Goal: Task Accomplishment & Management: Use online tool/utility

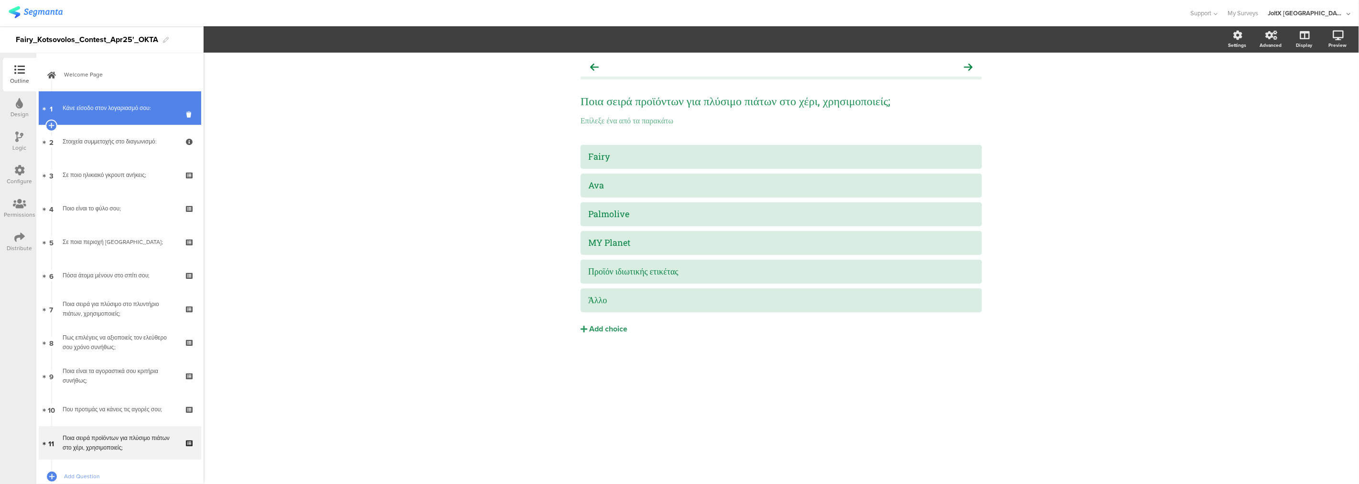
click at [119, 107] on div "Κάνε είσοδο στον λογαριασμό σου:" at bounding box center [120, 108] width 114 height 10
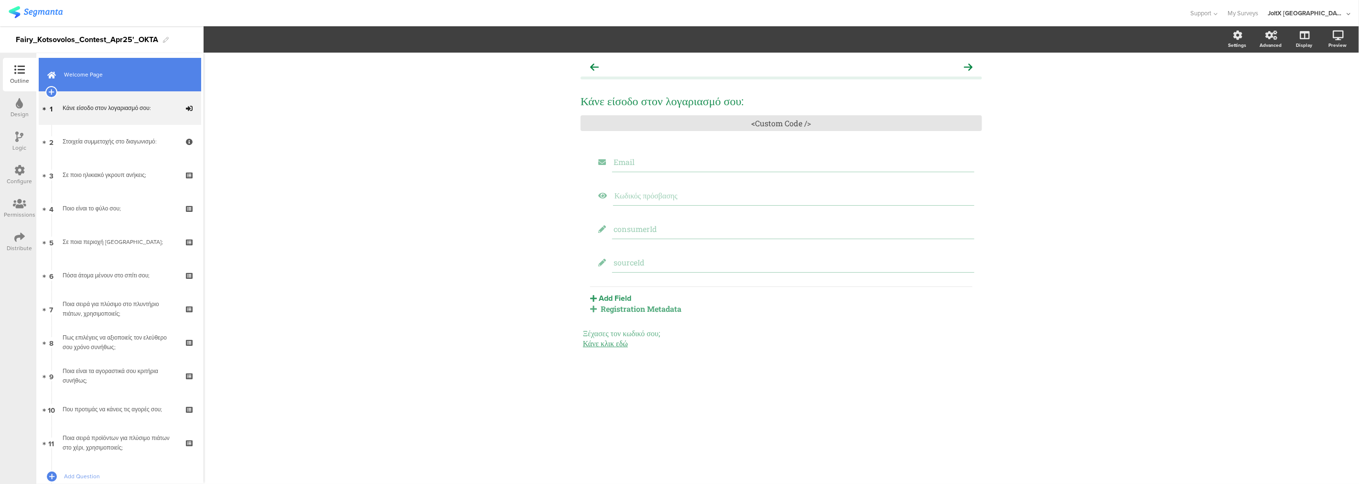
click at [121, 83] on link "Welcome Page" at bounding box center [120, 74] width 162 height 33
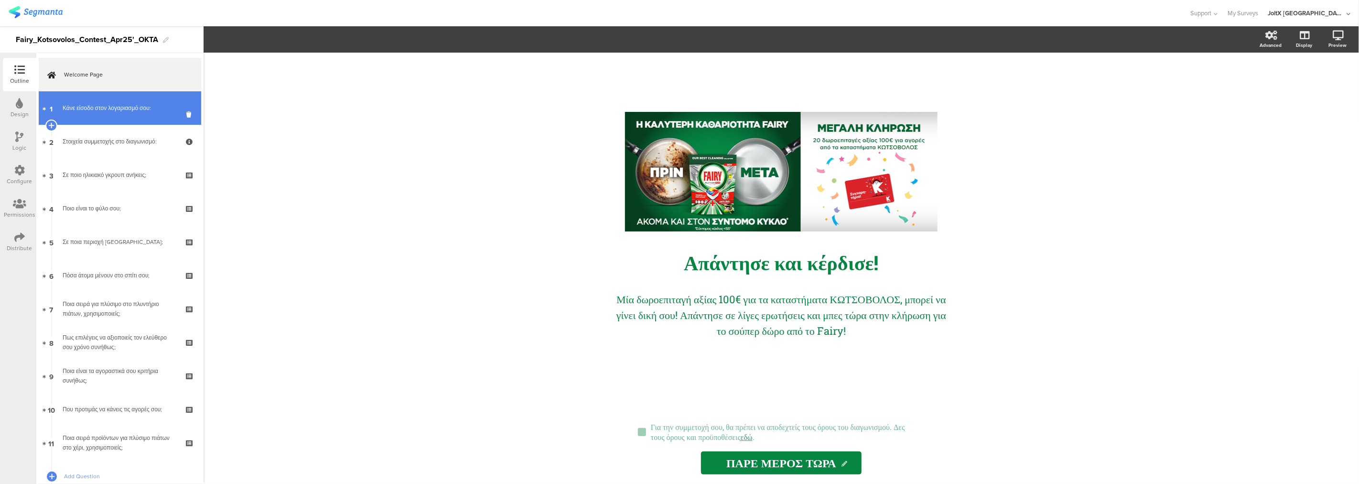
click at [129, 113] on link "1 Κάνε είσοδο στον λογαριασμό σου:" at bounding box center [120, 107] width 162 height 33
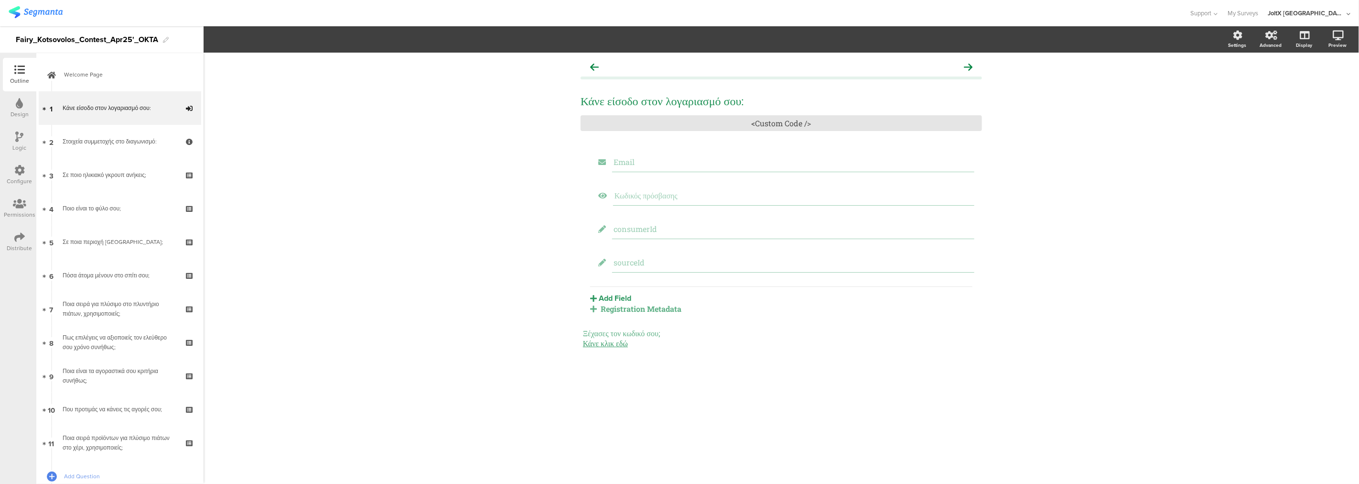
click at [633, 309] on div "Registration Metadata" at bounding box center [781, 308] width 382 height 10
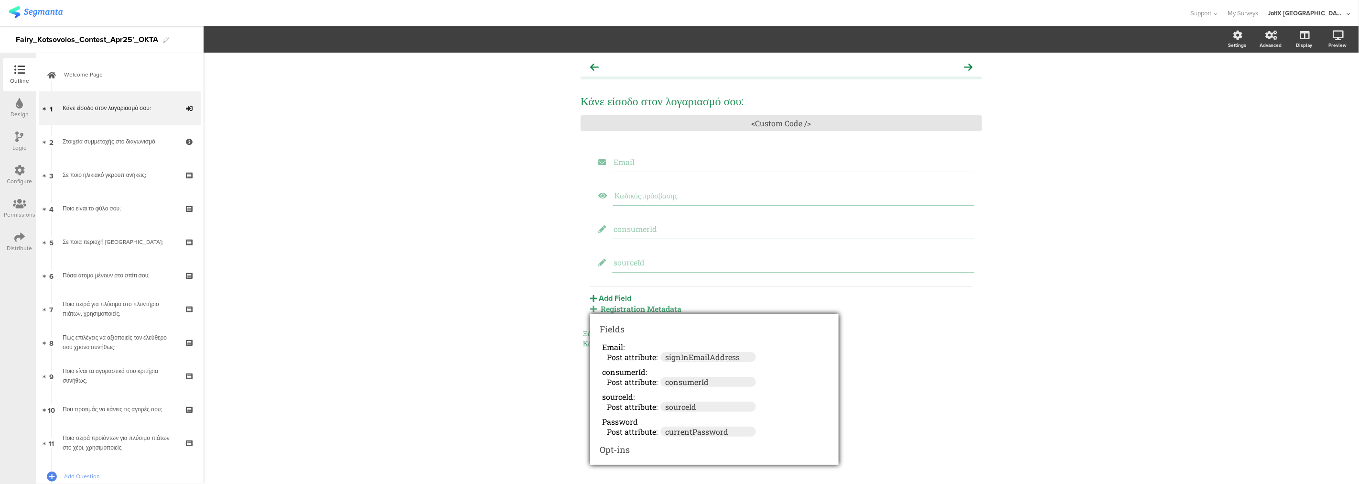
click at [1104, 236] on div "Κάνε είσοδο στον λογαριασμό σου: Κάνε είσοδο στον λογαριασμό σου: <Custom Code …" at bounding box center [781, 268] width 1155 height 431
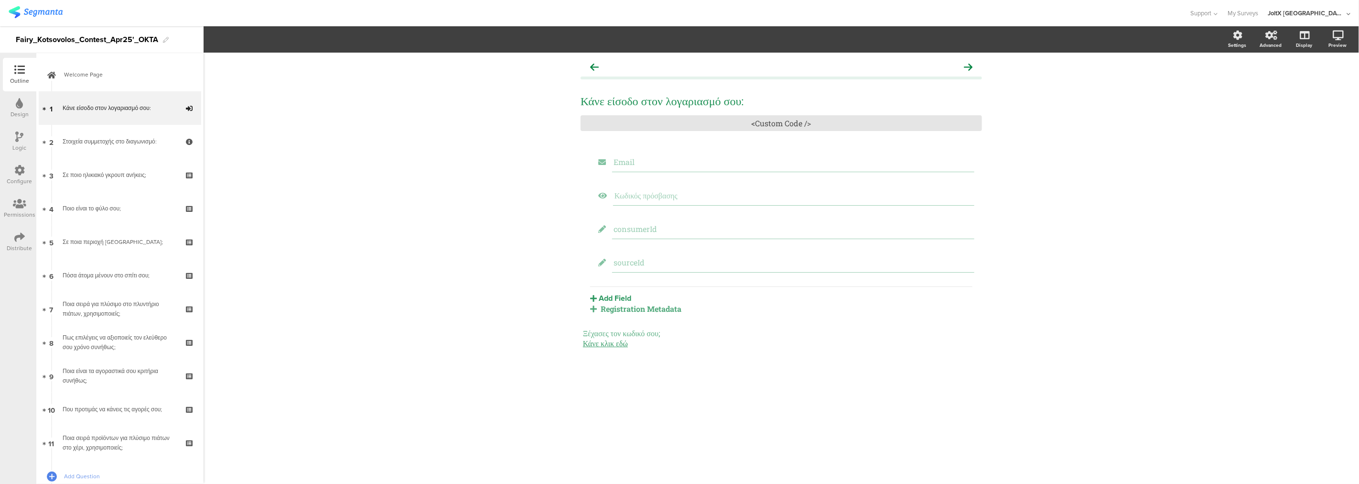
click at [22, 178] on div "Configure" at bounding box center [19, 181] width 25 height 9
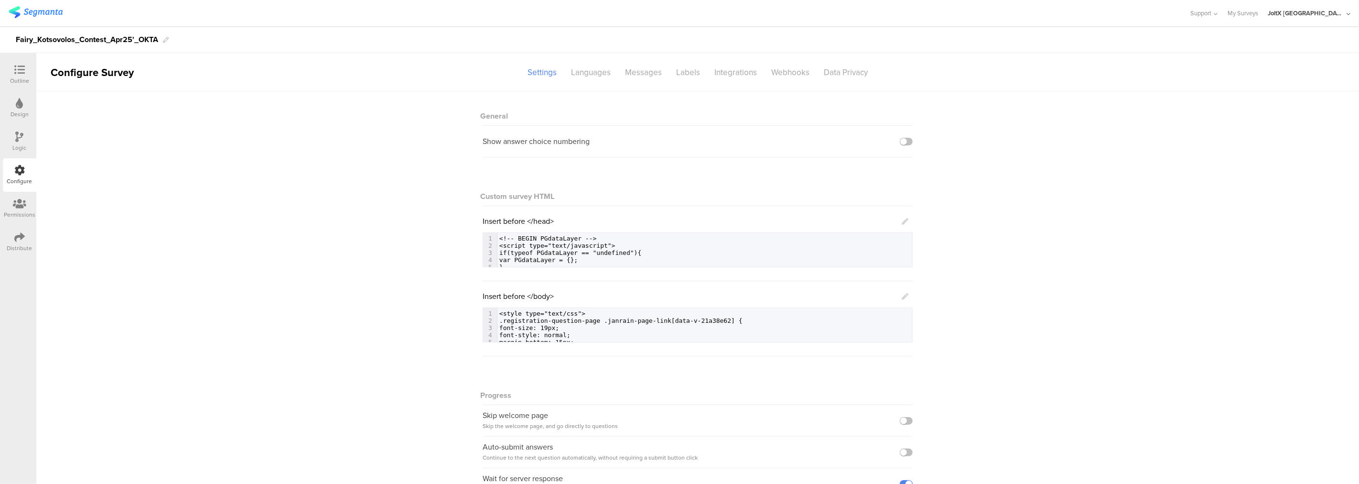
click at [22, 142] on div at bounding box center [20, 137] width 8 height 12
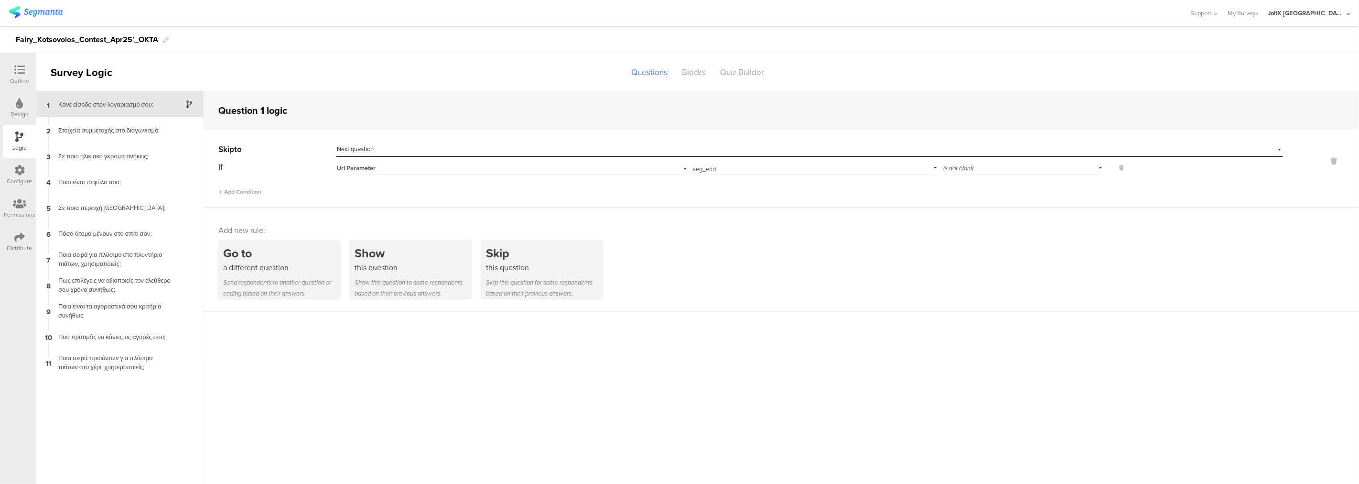
click at [26, 175] on div "Configure" at bounding box center [19, 174] width 33 height 33
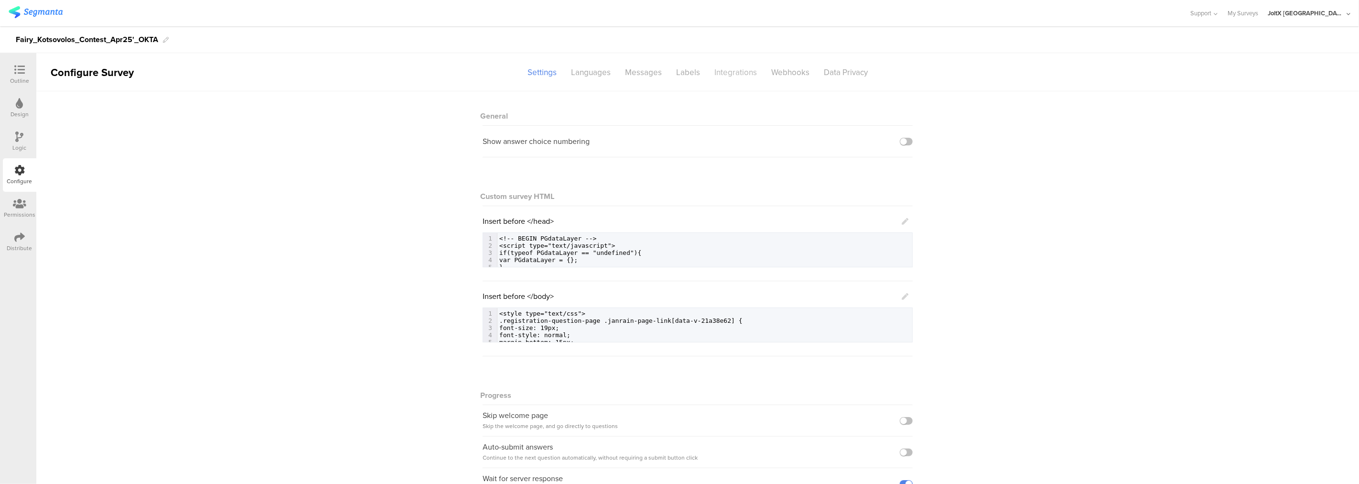
click at [739, 70] on div "Integrations" at bounding box center [735, 72] width 57 height 17
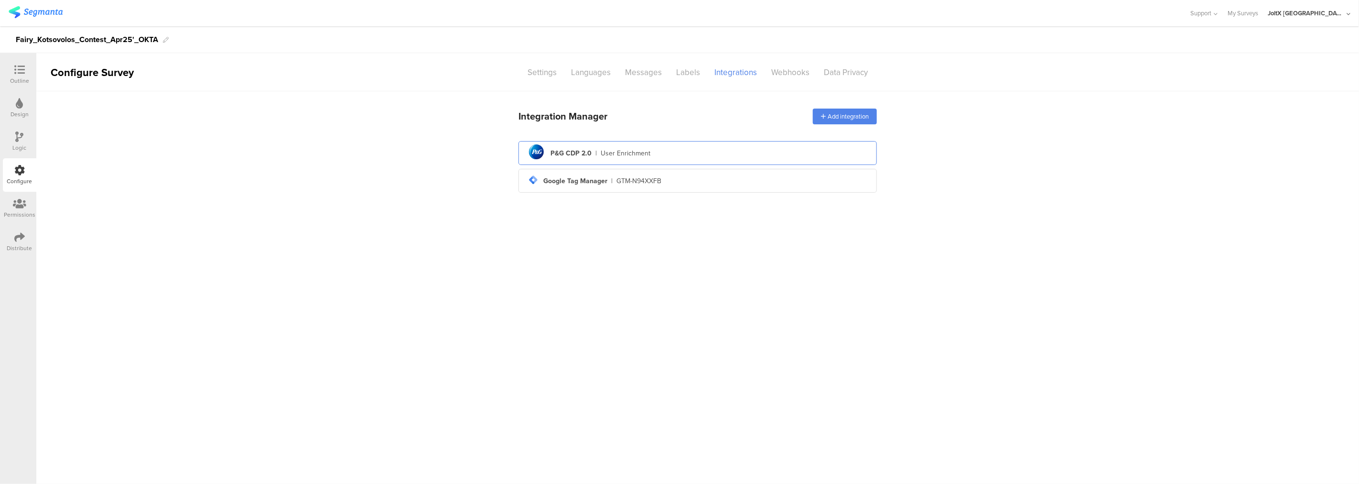
click at [638, 148] on div "User Enrichment" at bounding box center [626, 153] width 50 height 10
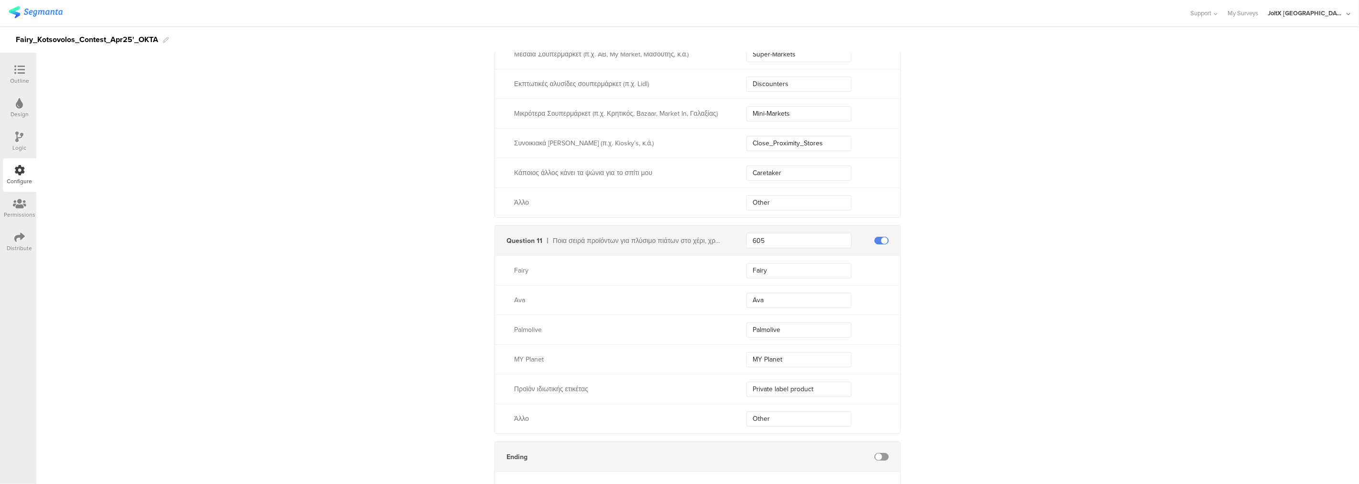
scroll to position [2747, 0]
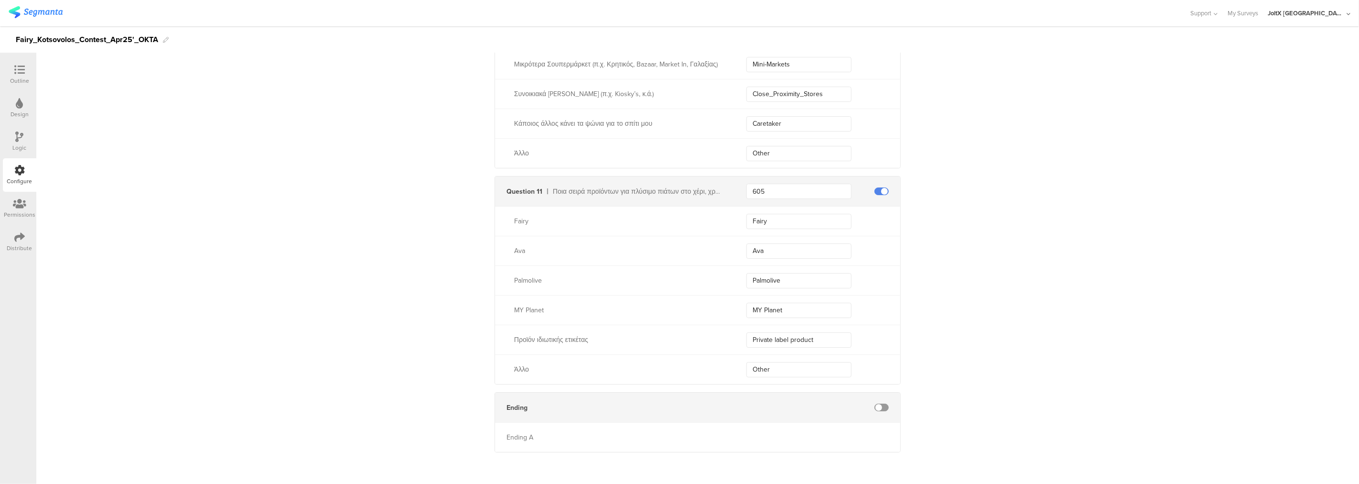
click at [20, 80] on div "Outline" at bounding box center [19, 80] width 19 height 9
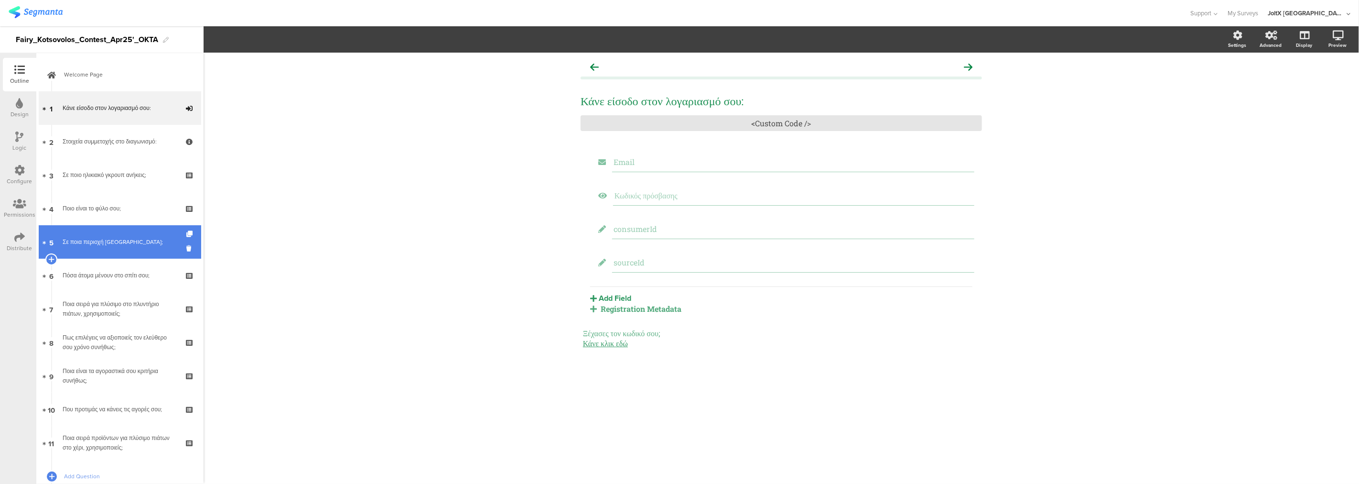
click at [120, 242] on div "Σε ποια περιοχή μένεις;" at bounding box center [120, 242] width 114 height 10
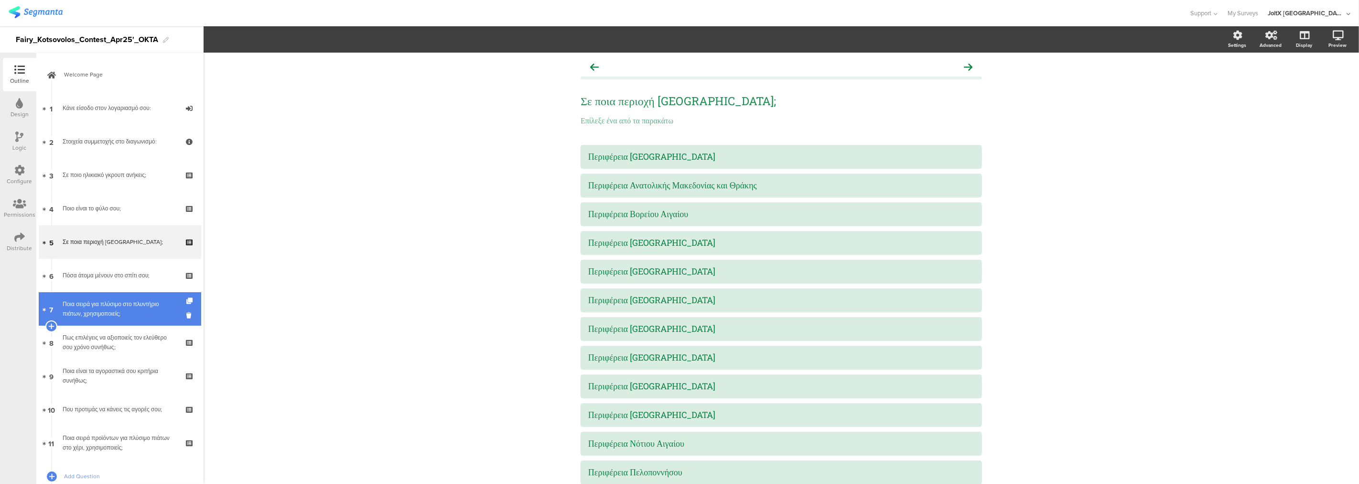
click at [116, 308] on div "Ποια σειρά για πλύσιμο στο πλυντήριο πιάτων, χρησιμοποιείς;" at bounding box center [120, 308] width 114 height 19
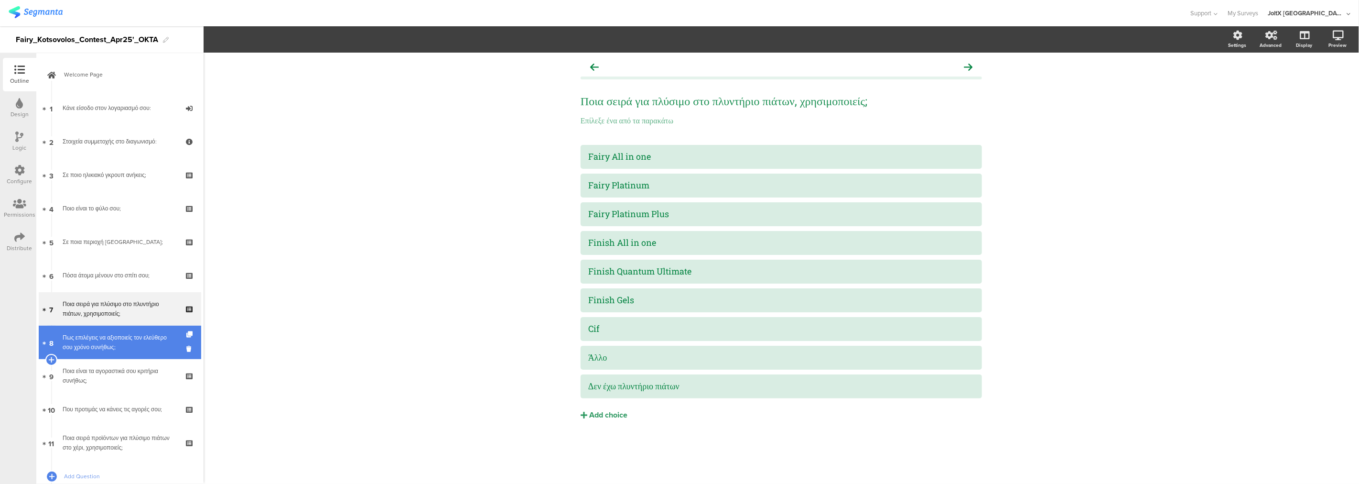
click at [110, 346] on div "Πως επιλέγεις να αξιοποιείς τον ελεύθερο σου χρόνο συνήθως;" at bounding box center [120, 342] width 114 height 19
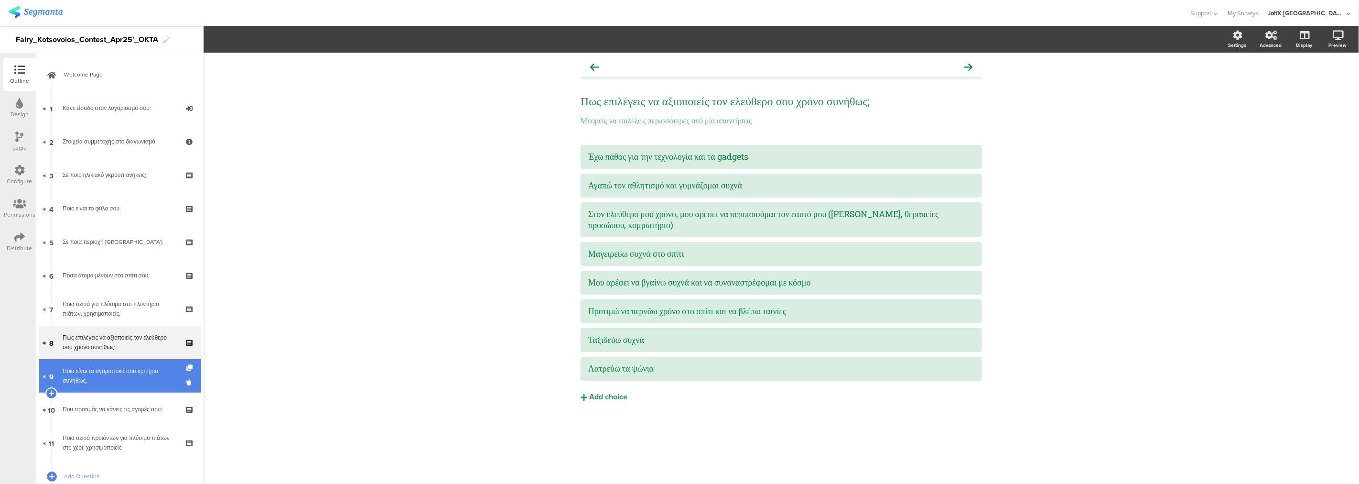
click at [121, 378] on div "Ποια είναι τα αγοραστικά σου κριτήρια συνήθως;" at bounding box center [120, 375] width 114 height 19
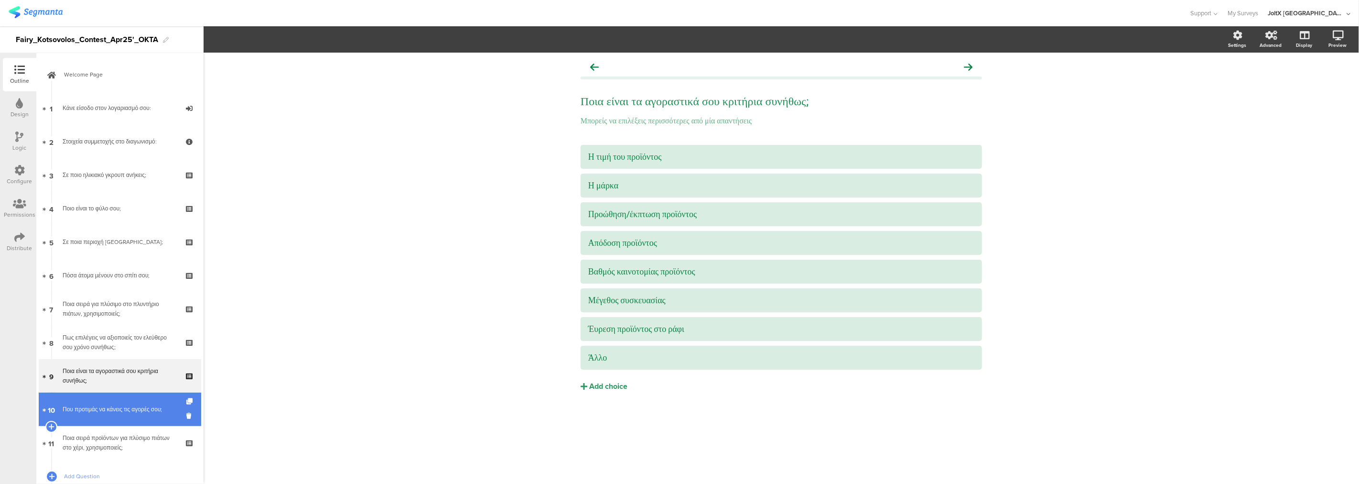
click at [131, 406] on div "Που προτιμάς να κάνεις τις αγορές σου;" at bounding box center [120, 409] width 114 height 10
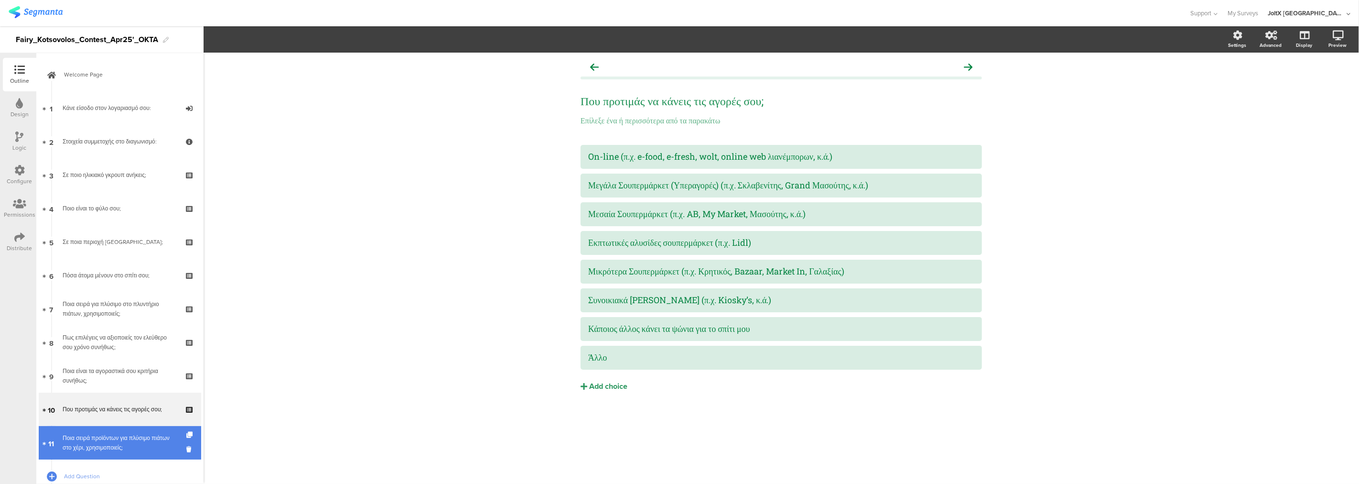
click at [107, 448] on div "Ποια σειρά προϊόντων για πλύσιμο πιάτων στο χέρι, χρησιμοποιείς;" at bounding box center [120, 442] width 114 height 19
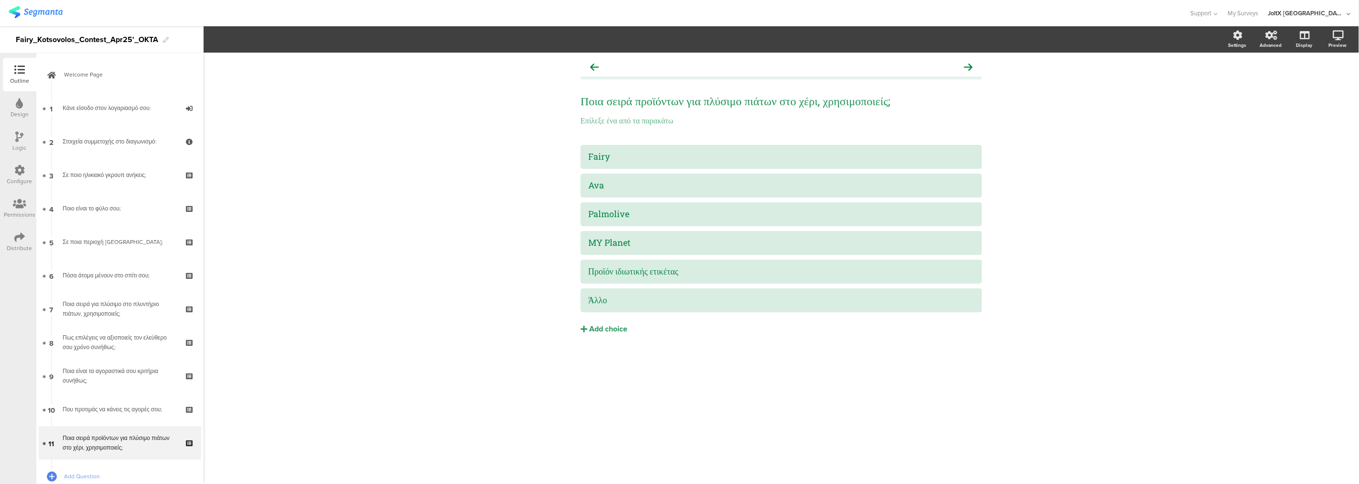
click at [21, 242] on div at bounding box center [19, 238] width 11 height 12
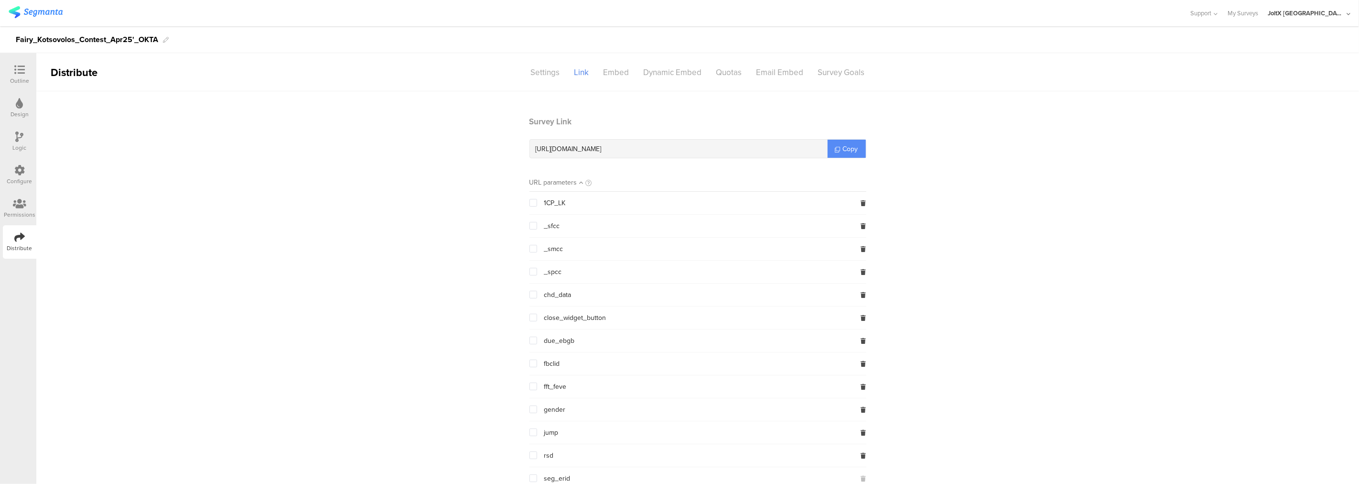
click at [843, 150] on span "Copy" at bounding box center [850, 149] width 15 height 10
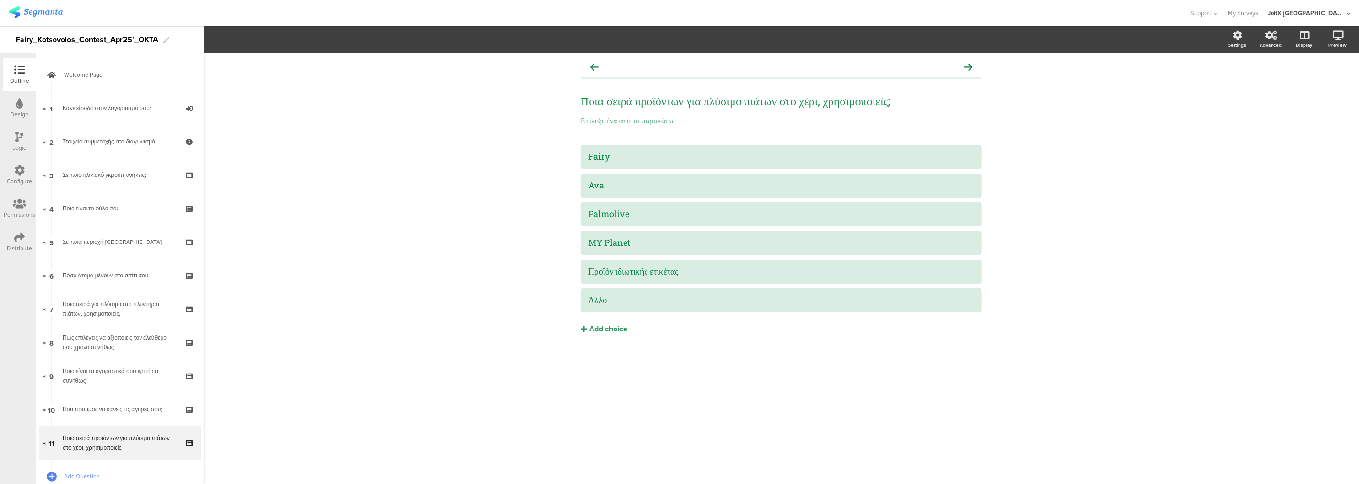
scroll to position [64, 0]
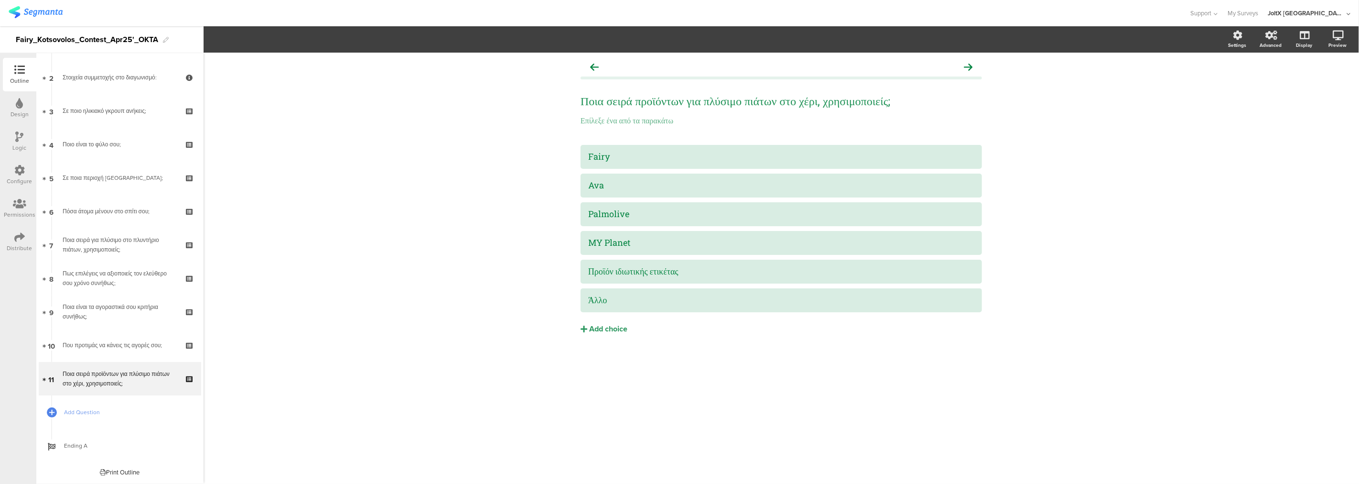
click at [13, 135] on div "Logic" at bounding box center [19, 141] width 33 height 33
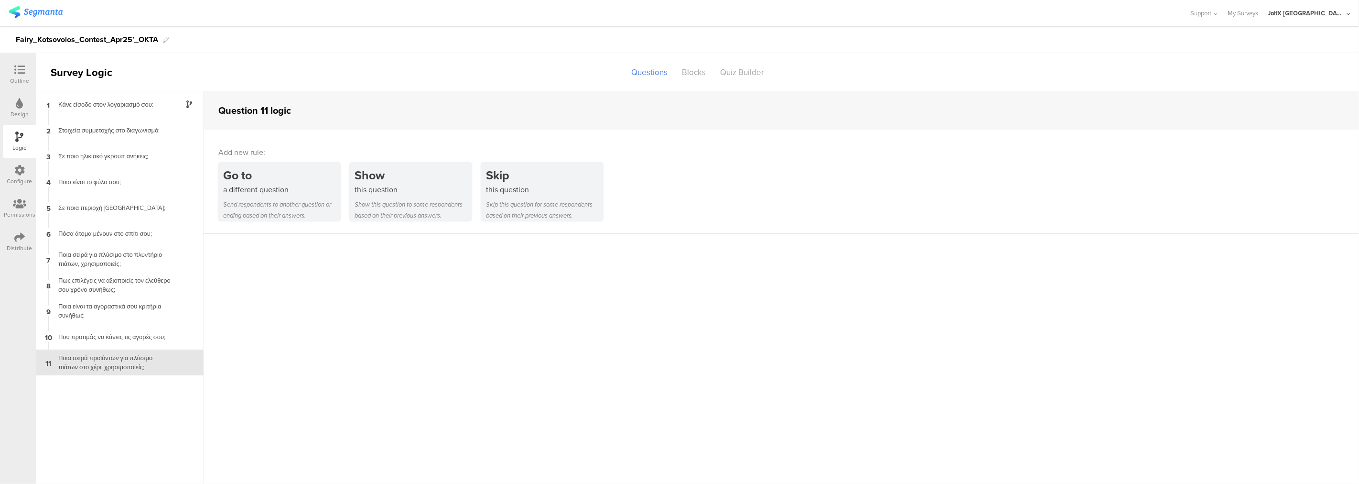
click at [22, 170] on icon at bounding box center [19, 170] width 11 height 11
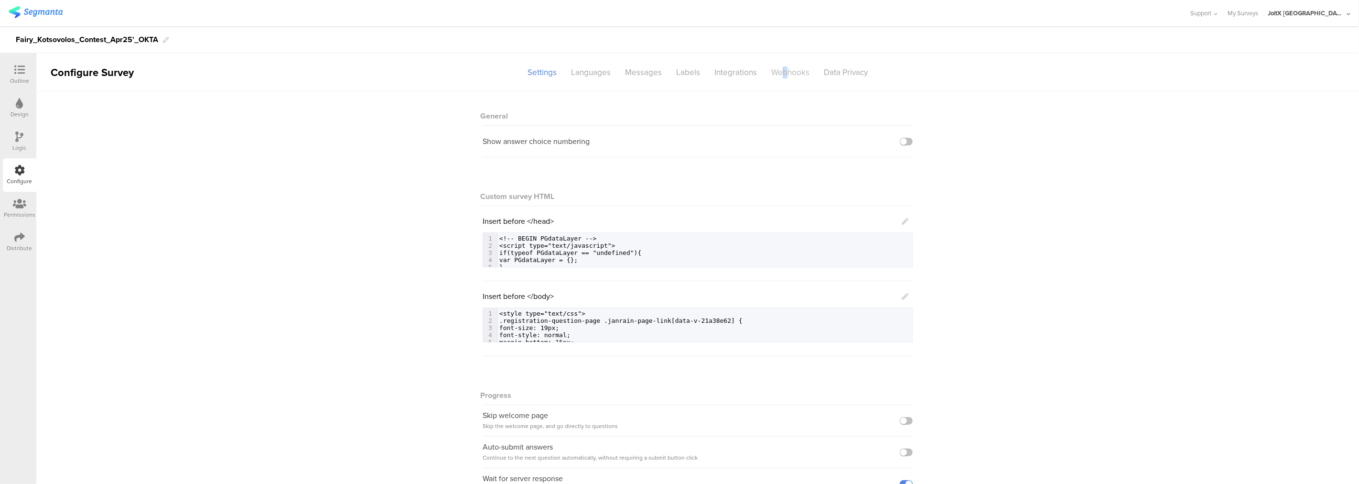
click at [780, 72] on div "Webhooks" at bounding box center [790, 72] width 53 height 17
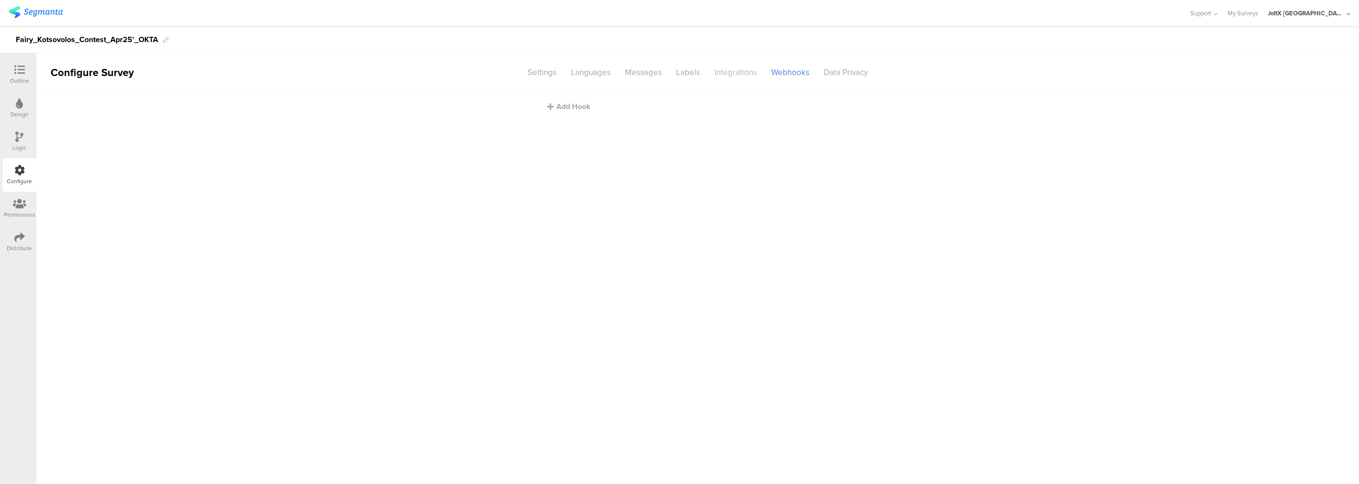
click at [734, 76] on div "Integrations" at bounding box center [735, 72] width 57 height 17
